Goal: Task Accomplishment & Management: Manage account settings

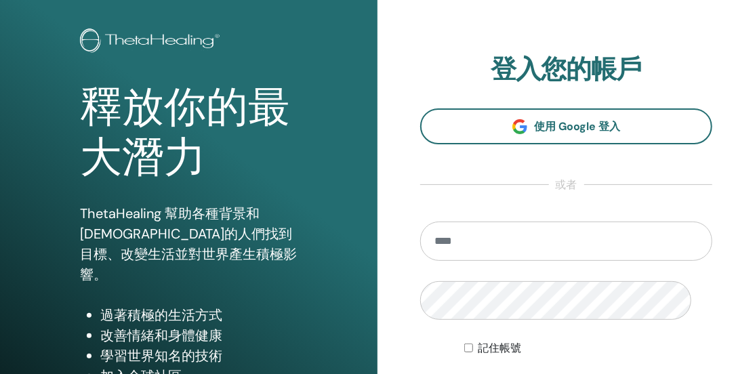
scroll to position [216, 0]
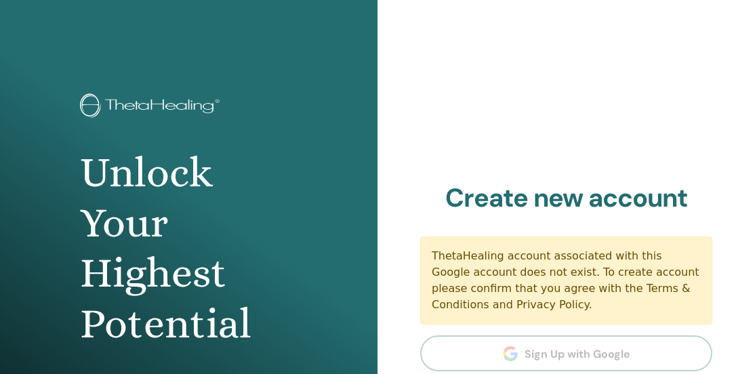
scroll to position [216, 0]
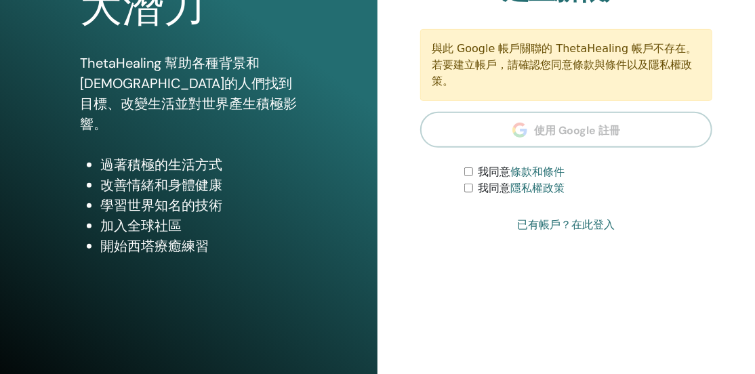
click at [538, 178] on font "條款和條件" at bounding box center [538, 171] width 54 height 13
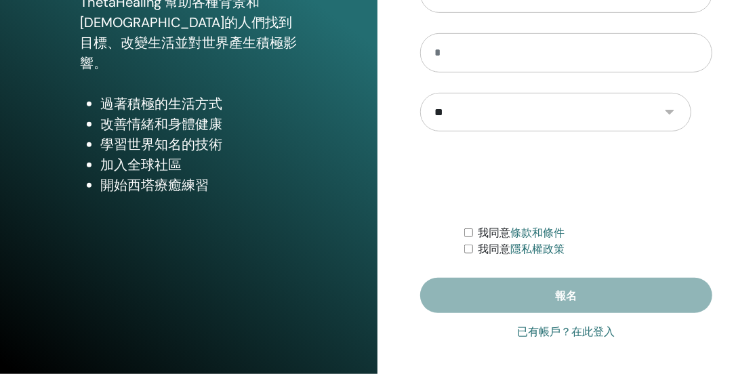
scroll to position [367, 0]
click at [590, 333] on font "已有帳戶？在此登入" at bounding box center [567, 331] width 98 height 13
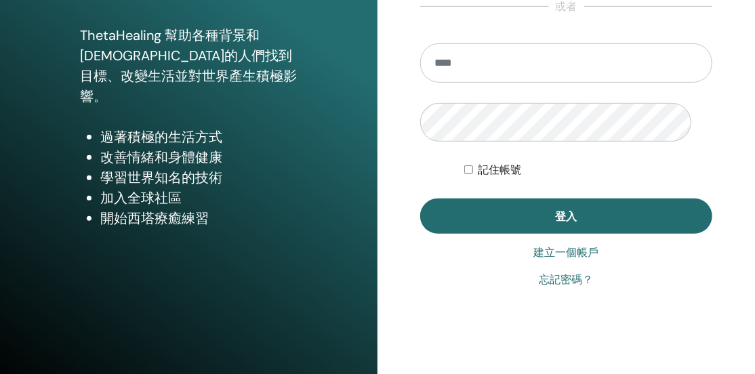
scroll to position [207, 0]
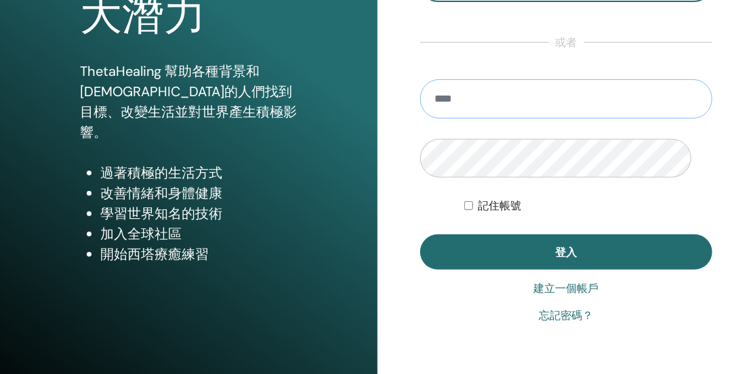
click at [538, 119] on input "email" at bounding box center [566, 98] width 292 height 39
type input "**********"
click at [420, 235] on button "登入" at bounding box center [566, 252] width 292 height 35
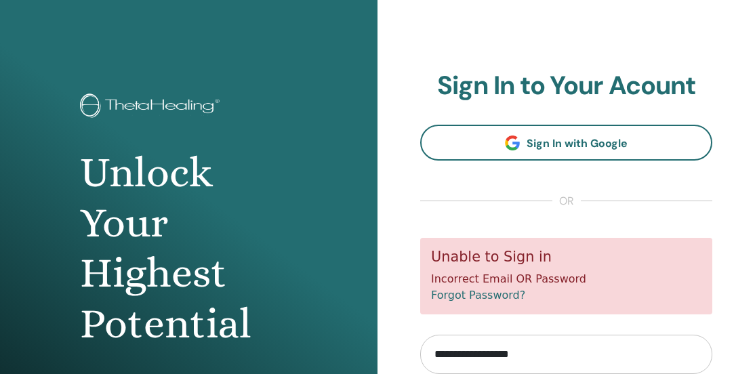
scroll to position [274, 0]
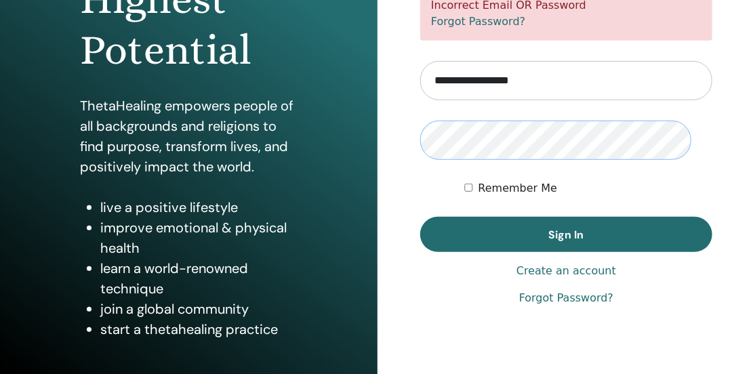
click at [420, 217] on button "Sign In" at bounding box center [566, 234] width 292 height 35
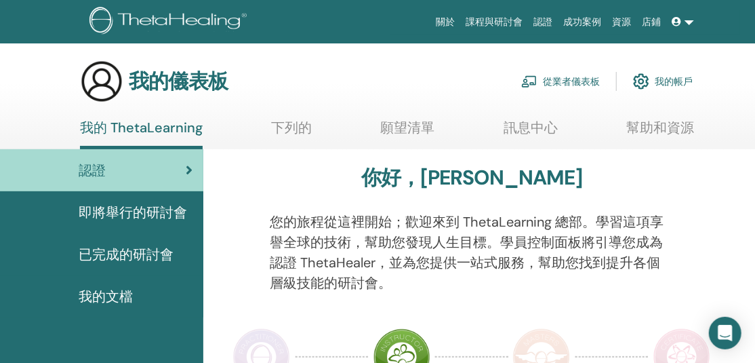
click at [681, 19] on link at bounding box center [683, 21] width 33 height 25
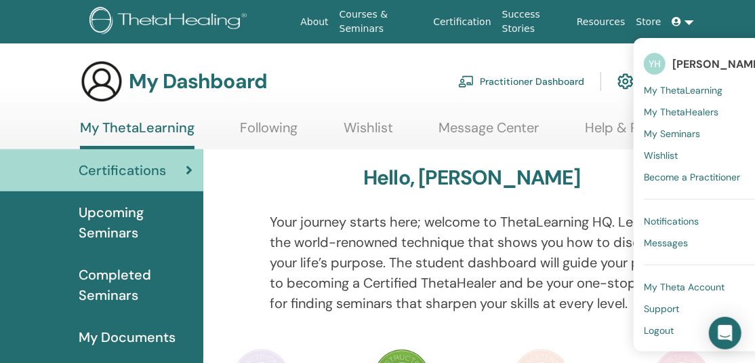
click at [489, 195] on div "Hello, YU-CHING" at bounding box center [472, 180] width 488 height 30
